Goal: Navigation & Orientation: Find specific page/section

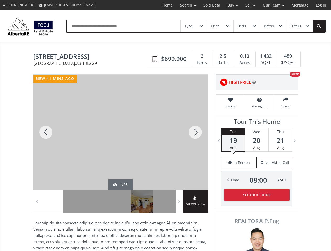
click at [184, 5] on link "Search" at bounding box center [187, 5] width 23 height 10
click at [230, 5] on link "Buy" at bounding box center [233, 5] width 18 height 10
click at [249, 5] on link "Sell" at bounding box center [250, 5] width 18 height 10
click at [273, 5] on link "Our Team" at bounding box center [273, 5] width 29 height 10
click at [321, 5] on link "Log In" at bounding box center [321, 5] width 18 height 10
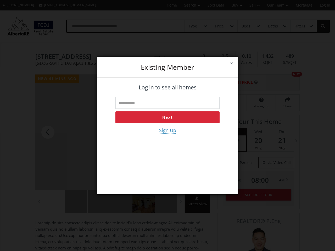
click at [194, 26] on div "x Existing member Log in to see all homes Next Sign Up" at bounding box center [167, 125] width 335 height 251
click at [220, 26] on div "x Existing member Log in to see all homes Next Sign Up" at bounding box center [167, 125] width 335 height 251
click at [246, 26] on div "x Existing member Log in to see all homes Next Sign Up" at bounding box center [167, 125] width 335 height 251
click at [273, 26] on div "x Existing member Log in to see all homes Next Sign Up" at bounding box center [167, 125] width 335 height 251
click at [299, 26] on div "x Existing member Log in to see all homes Next Sign Up" at bounding box center [167, 125] width 335 height 251
